Goal: Task Accomplishment & Management: Manage account settings

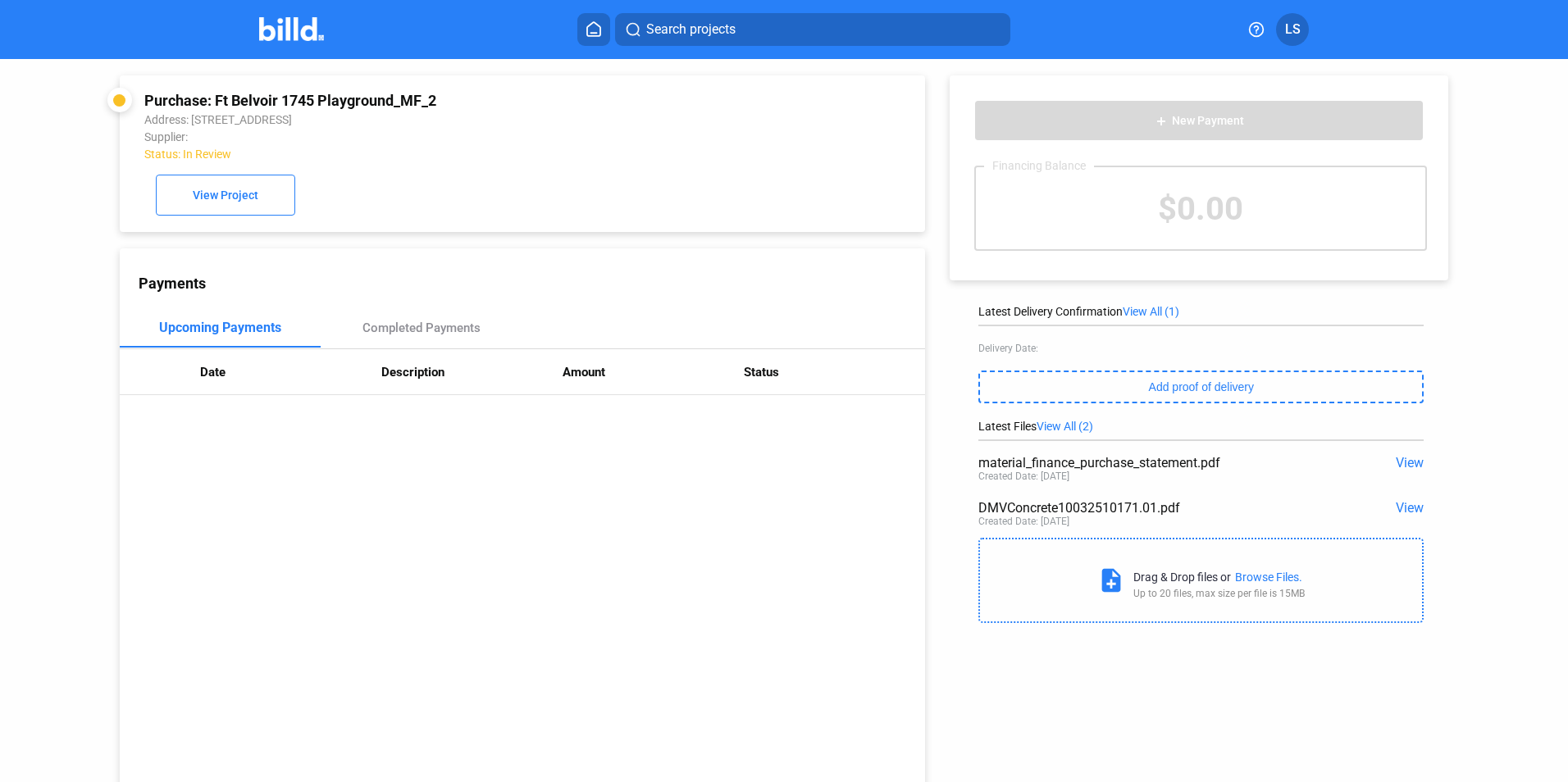
click at [591, 33] on icon at bounding box center [593, 29] width 13 height 14
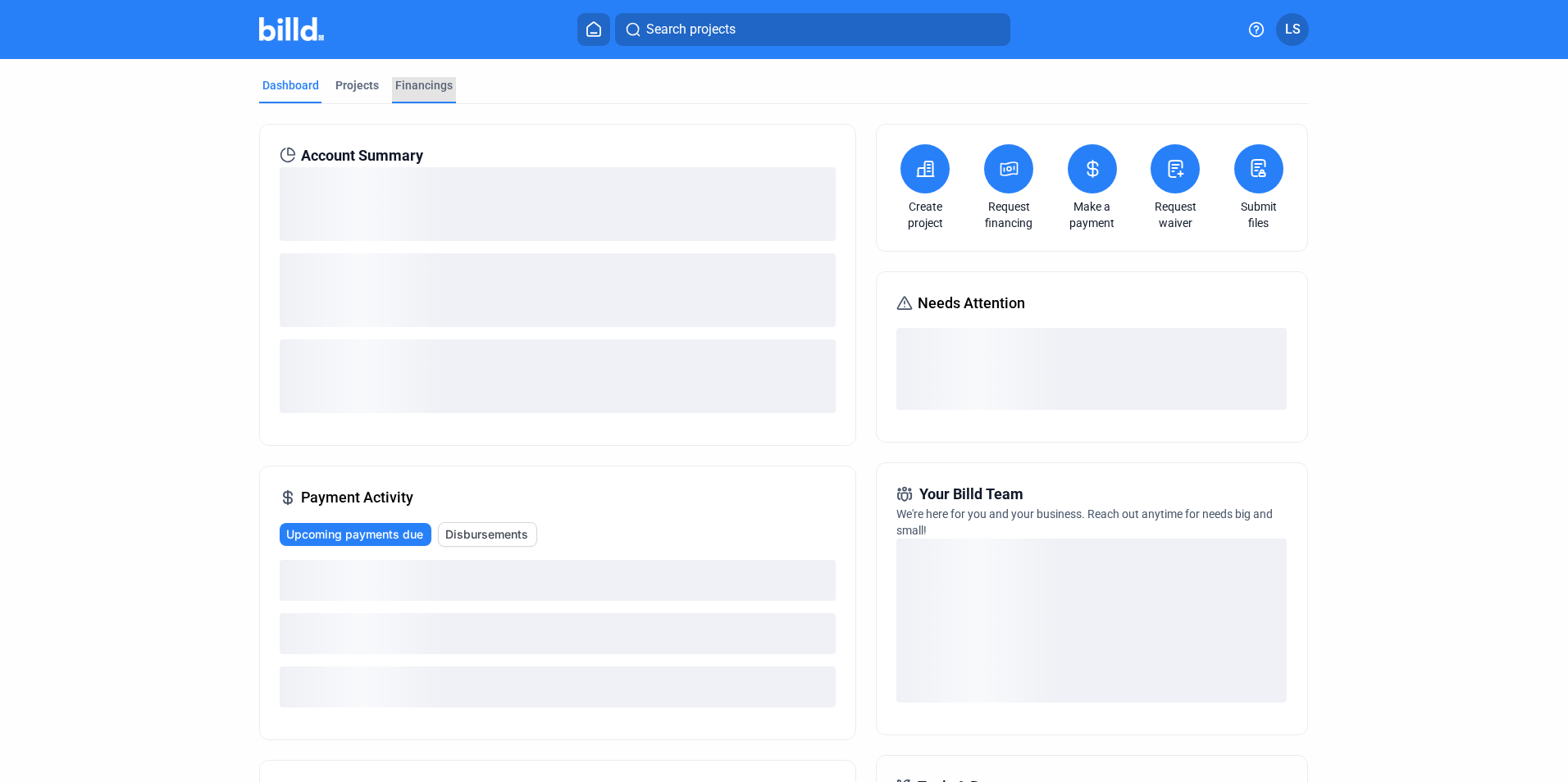
click at [427, 88] on div "Financings" at bounding box center [424, 85] width 57 height 16
